Goal: Transaction & Acquisition: Book appointment/travel/reservation

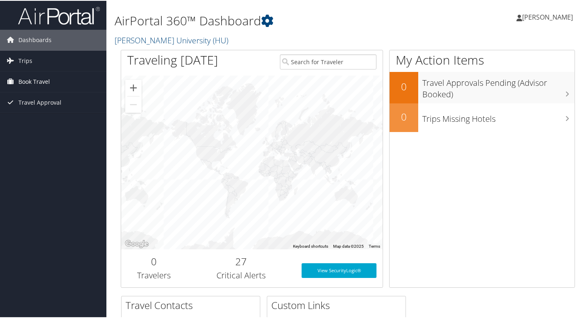
click at [41, 83] on span "Book Travel" at bounding box center [33, 81] width 31 height 20
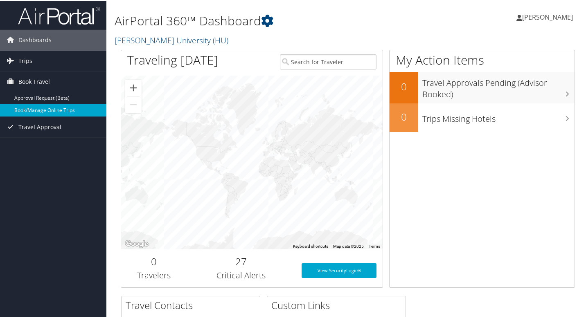
click at [40, 111] on link "Book/Manage Online Trips" at bounding box center [53, 109] width 106 height 12
